Goal: Task Accomplishment & Management: Complete application form

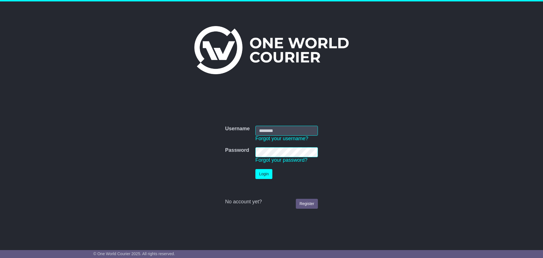
type input "**********"
click at [266, 174] on button "Login" at bounding box center [264, 174] width 17 height 10
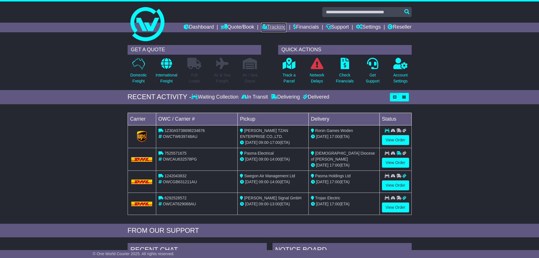
click at [263, 25] on link "Tracking" at bounding box center [273, 28] width 25 height 10
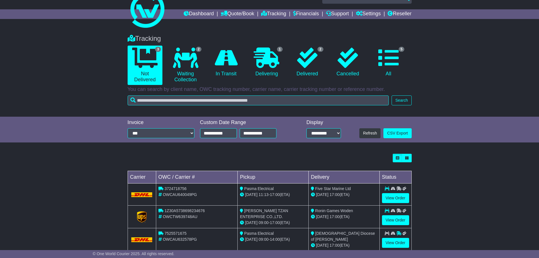
scroll to position [26, 0]
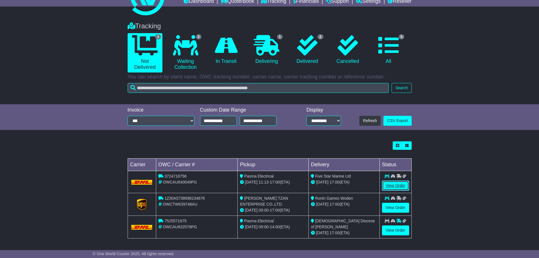
click at [392, 185] on link "View Order" at bounding box center [395, 186] width 27 height 10
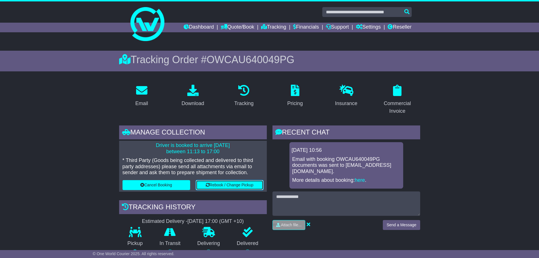
click at [243, 184] on button "Rebook / Change Pickup" at bounding box center [230, 185] width 68 height 10
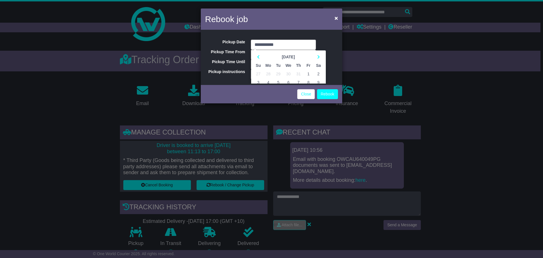
click at [334, 52] on div "**********" at bounding box center [272, 57] width 142 height 52
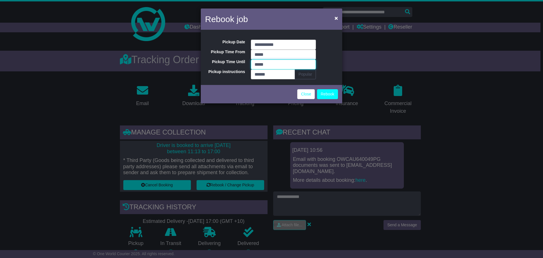
click at [286, 64] on input "*****" at bounding box center [283, 64] width 65 height 10
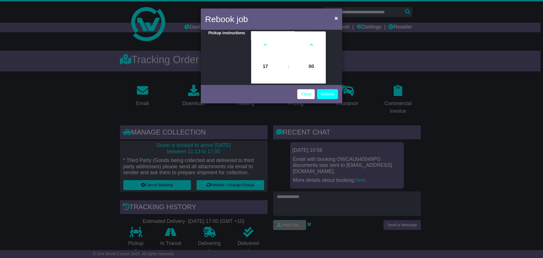
scroll to position [29, 0]
click at [268, 55] on icon at bounding box center [265, 54] width 15 height 15
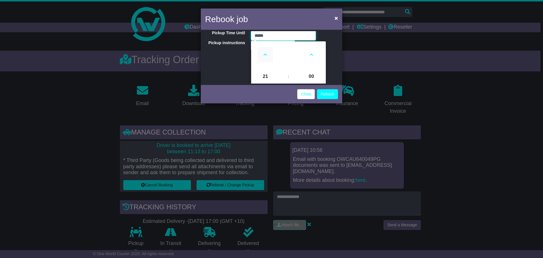
click at [268, 55] on icon at bounding box center [265, 54] width 15 height 15
click at [267, 57] on icon at bounding box center [265, 54] width 15 height 15
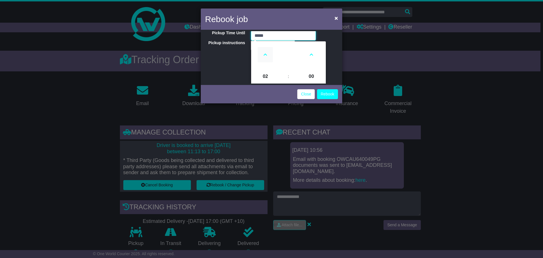
click at [267, 57] on icon at bounding box center [265, 54] width 15 height 15
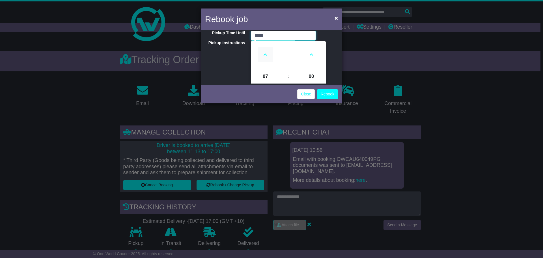
click at [267, 57] on icon at bounding box center [265, 54] width 15 height 15
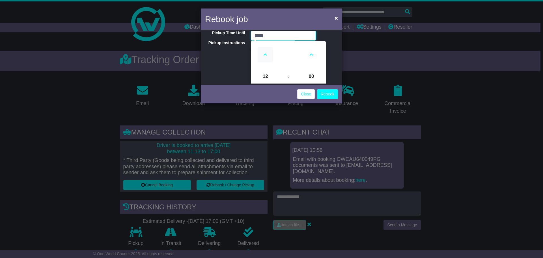
click at [267, 57] on icon at bounding box center [265, 54] width 15 height 15
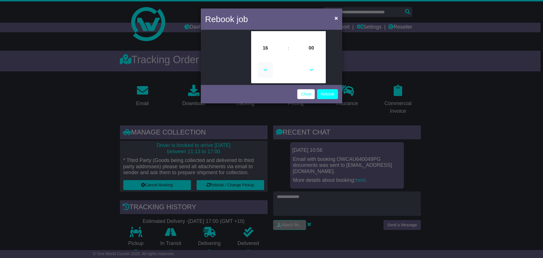
click at [266, 68] on icon at bounding box center [265, 69] width 15 height 15
click at [310, 67] on icon at bounding box center [311, 69] width 15 height 15
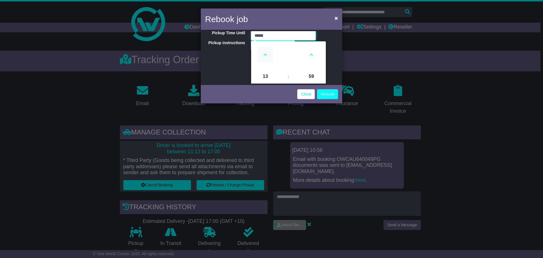
click at [269, 58] on icon at bounding box center [265, 54] width 15 height 15
click at [311, 57] on icon at bounding box center [311, 54] width 15 height 15
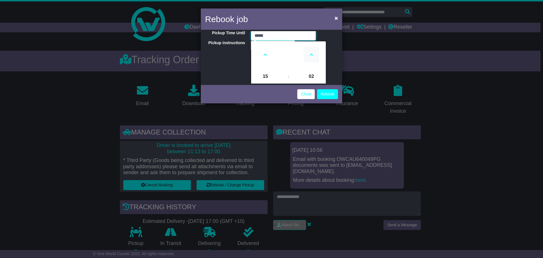
click at [311, 57] on icon at bounding box center [311, 54] width 15 height 15
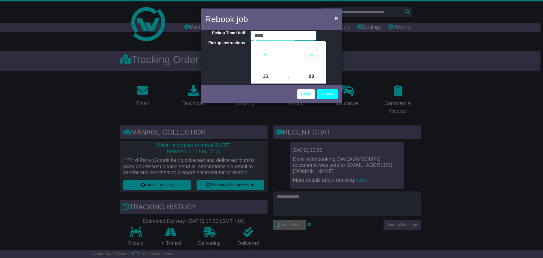
click at [311, 57] on icon at bounding box center [311, 54] width 15 height 15
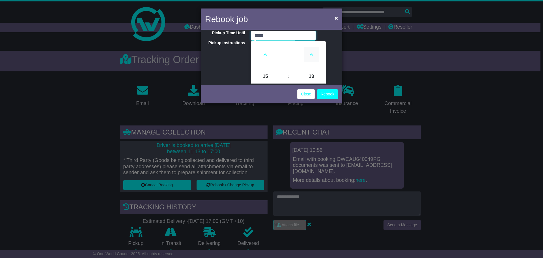
click at [311, 57] on icon at bounding box center [311, 54] width 15 height 15
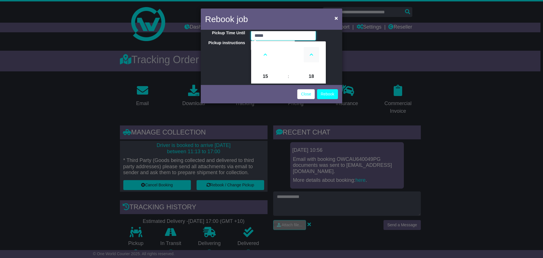
click at [311, 57] on icon at bounding box center [311, 54] width 15 height 15
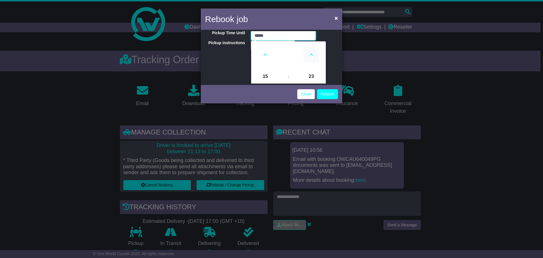
click at [311, 57] on icon at bounding box center [311, 54] width 15 height 15
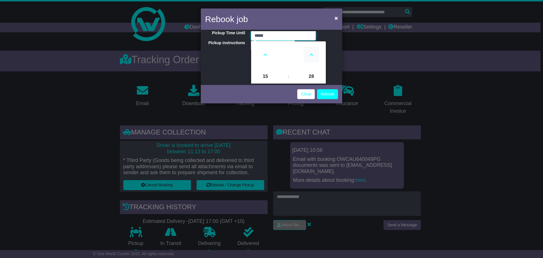
click at [311, 57] on icon at bounding box center [311, 54] width 15 height 15
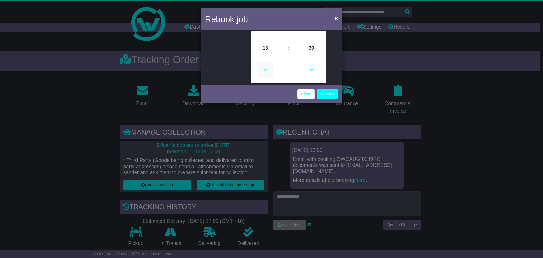
click at [268, 70] on icon at bounding box center [265, 69] width 15 height 15
type input "*****"
click at [330, 95] on button "Rebook" at bounding box center [327, 94] width 21 height 10
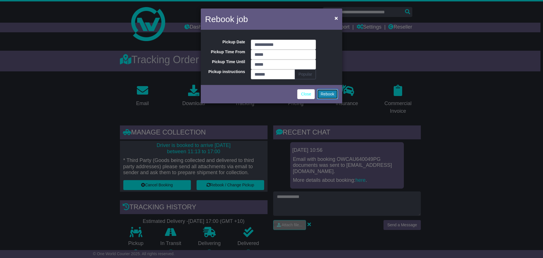
scroll to position [0, 0]
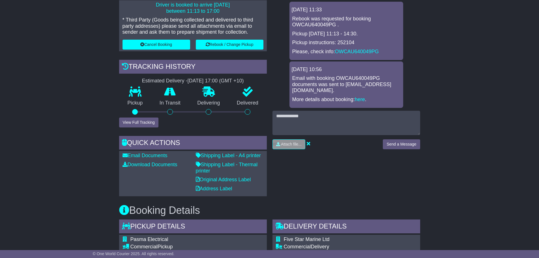
scroll to position [226, 0]
